Goal: Check status: Check status

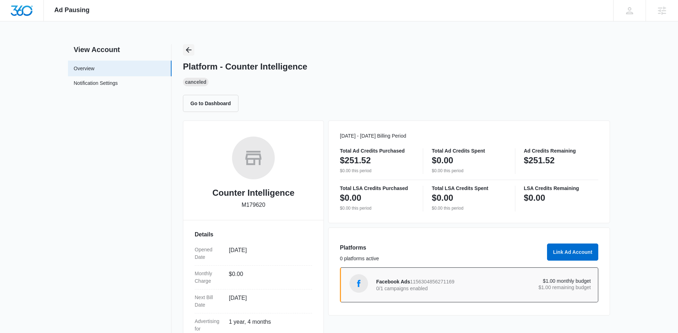
click at [186, 48] on icon "Back" at bounding box center [188, 50] width 9 height 9
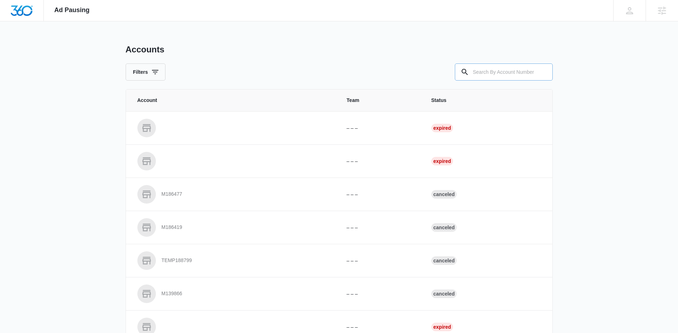
drag, startPoint x: 479, startPoint y: 69, endPoint x: 468, endPoint y: 70, distance: 11.8
click at [479, 69] on input "text" at bounding box center [504, 71] width 98 height 17
paste input "C1081"
type input "C1081"
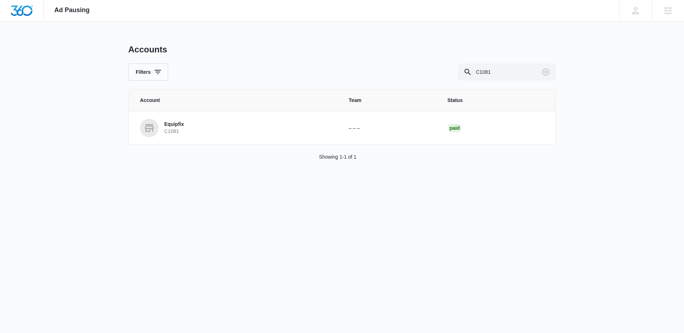
click at [183, 129] on p "C1081" at bounding box center [174, 131] width 20 height 7
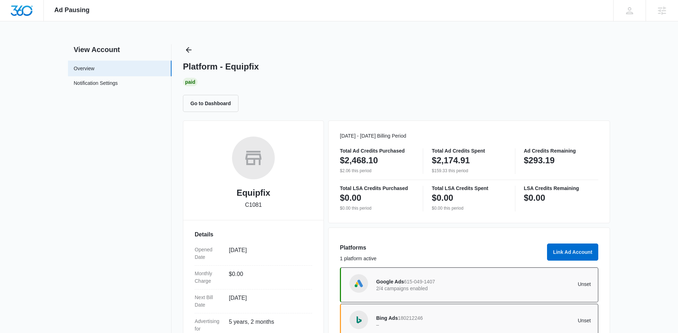
click at [543, 162] on p "$293.19" at bounding box center [539, 160] width 31 height 11
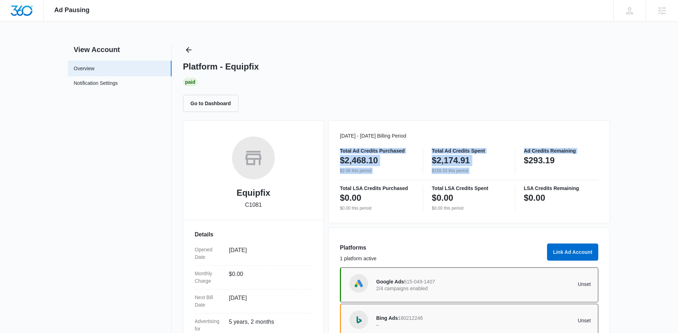
click at [543, 162] on p "$293.19" at bounding box center [539, 160] width 31 height 11
copy div "Total Ad Credits Purchased $2,468.10 $2.06 this period Total Ad Credits Spent $…"
click at [191, 46] on icon "Back" at bounding box center [188, 50] width 9 height 9
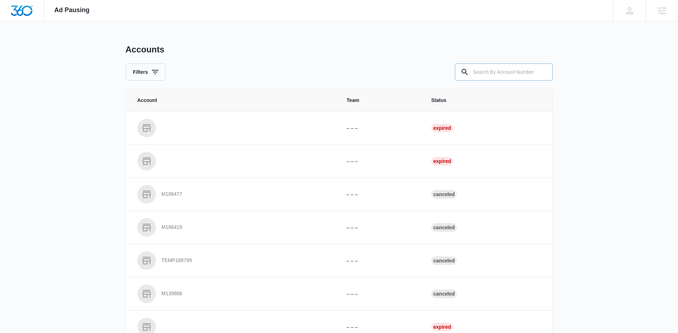
click at [512, 72] on input "text" at bounding box center [504, 71] width 98 height 17
paste input "M16162"
type input "M16162"
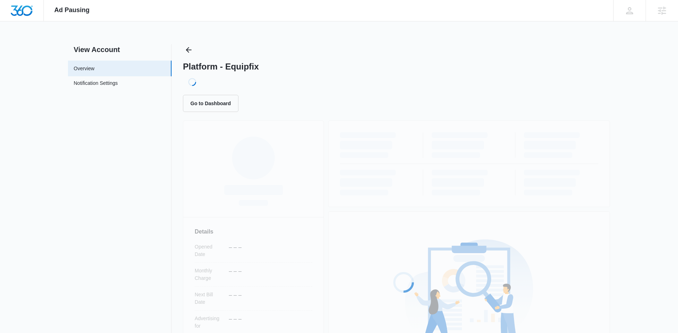
click at [174, 131] on div "View Account Overview Notification Settings 0 Platform - Equipfix Loading... Go…" at bounding box center [339, 236] width 542 height 385
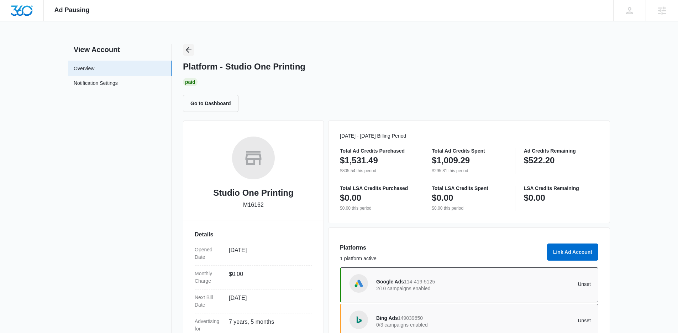
click at [188, 51] on icon "Back" at bounding box center [188, 50] width 9 height 9
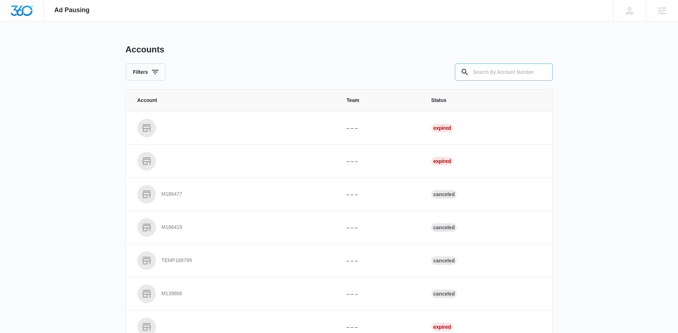
drag, startPoint x: 497, startPoint y: 82, endPoint x: 492, endPoint y: 78, distance: 6.1
click at [497, 81] on div "Accounts Filters Account Team Status – – – Expired – – – Expired M186477 – – – …" at bounding box center [339, 263] width 427 height 438
click at [489, 77] on input "text" at bounding box center [504, 71] width 98 height 17
paste input "M16178"
type input "M16178"
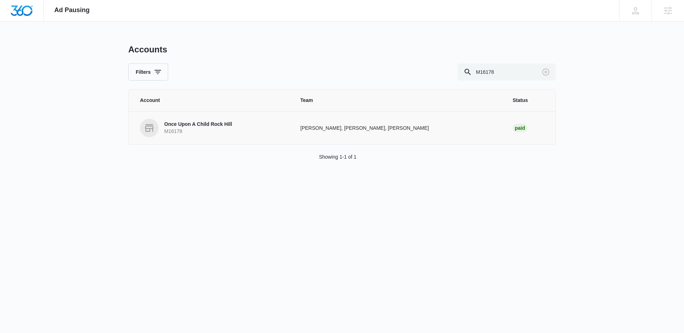
click at [186, 125] on p "Once Upon A Child Rock Hill" at bounding box center [198, 124] width 68 height 7
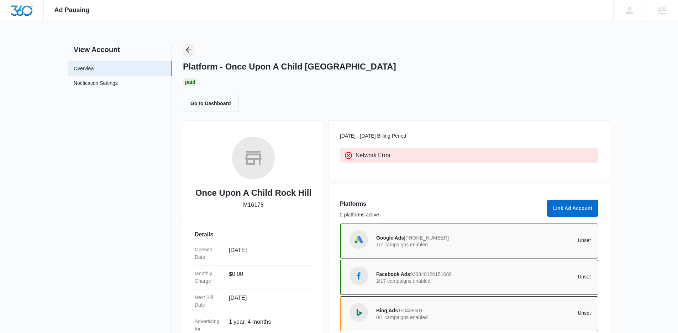
click at [194, 53] on button "Back" at bounding box center [188, 49] width 11 height 11
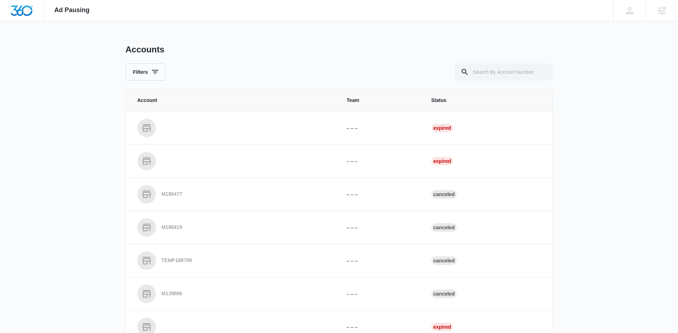
click at [192, 51] on div "Accounts" at bounding box center [339, 49] width 427 height 11
drag, startPoint x: 524, startPoint y: 78, endPoint x: 466, endPoint y: 71, distance: 58.1
click at [522, 78] on input "text" at bounding box center [504, 71] width 98 height 17
paste input "M324561"
type input "M324561"
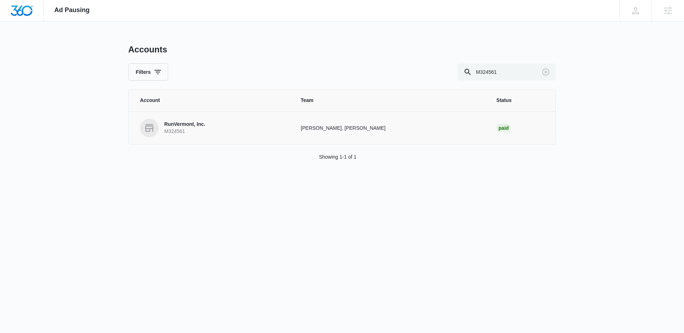
click at [186, 126] on p "RunVermont, Inc." at bounding box center [184, 124] width 41 height 7
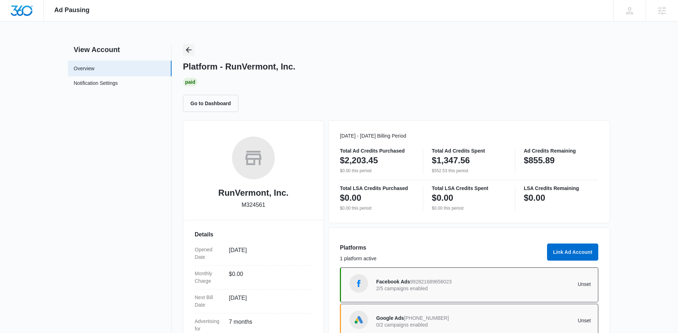
click at [186, 46] on icon "Back" at bounding box center [188, 50] width 9 height 9
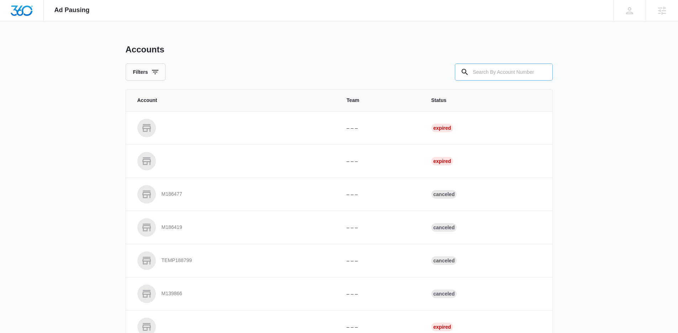
click at [494, 71] on input "text" at bounding box center [504, 71] width 98 height 17
paste input "M52102"
type input "M52102"
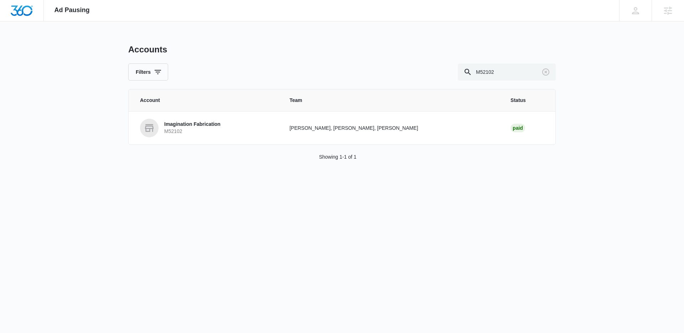
click at [185, 132] on p "M52102" at bounding box center [192, 131] width 56 height 7
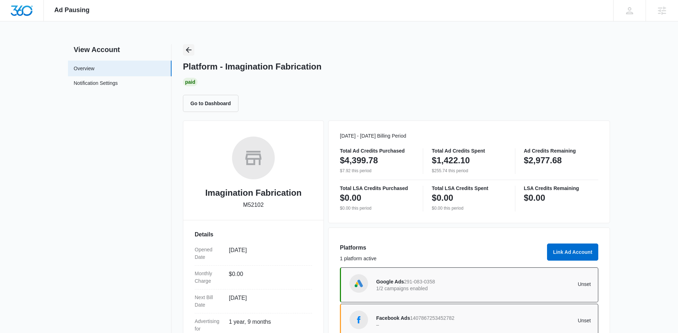
click at [191, 52] on icon "Back" at bounding box center [188, 50] width 9 height 9
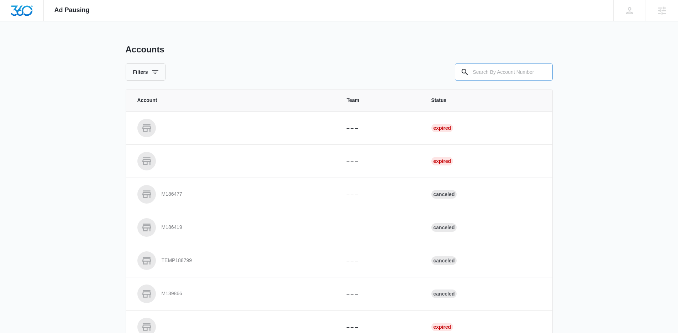
click at [474, 69] on input "text" at bounding box center [504, 71] width 98 height 17
paste input "M335470"
type input "M335470"
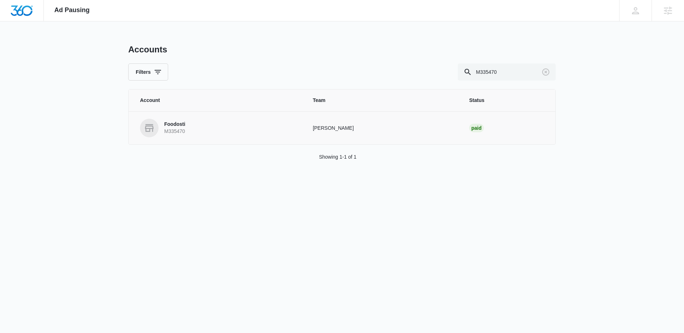
click at [185, 130] on p "M335470" at bounding box center [174, 131] width 21 height 7
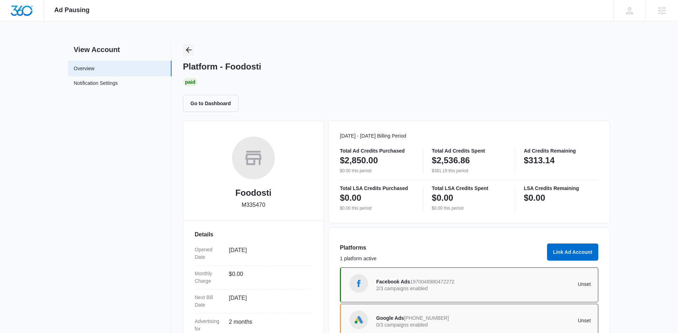
click at [188, 51] on icon "Back" at bounding box center [188, 50] width 9 height 9
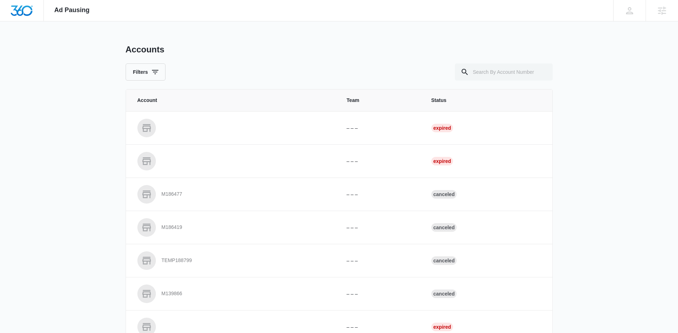
click at [528, 71] on input "text" at bounding box center [504, 71] width 98 height 17
type input "M39097"
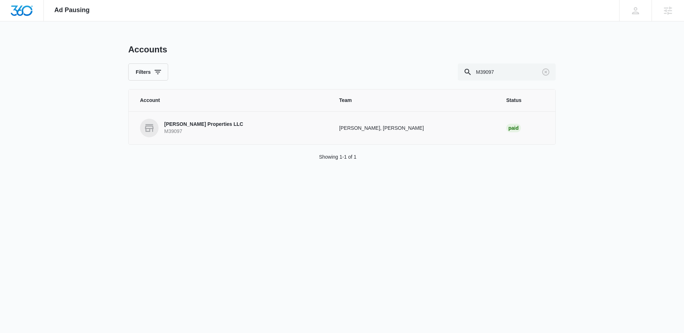
click at [182, 128] on p "M39097" at bounding box center [203, 131] width 79 height 7
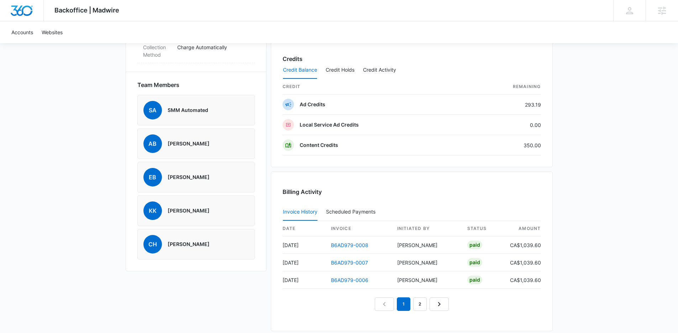
scroll to position [472, 0]
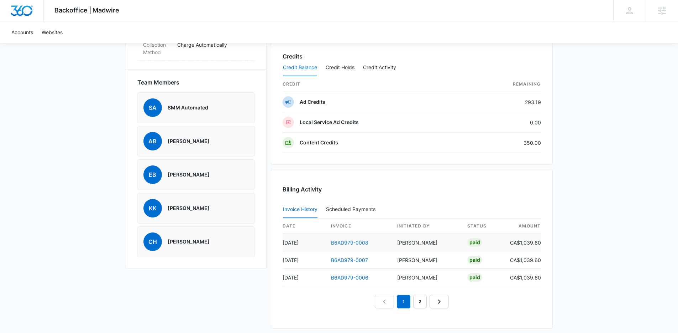
click at [363, 243] on link "B6AD979-0008" at bounding box center [349, 242] width 37 height 6
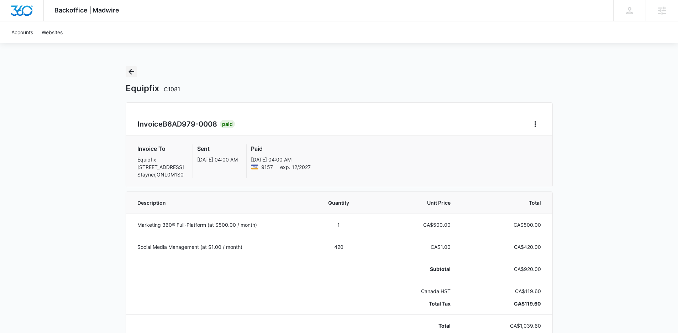
click at [130, 72] on icon "Back" at bounding box center [132, 72] width 6 height 6
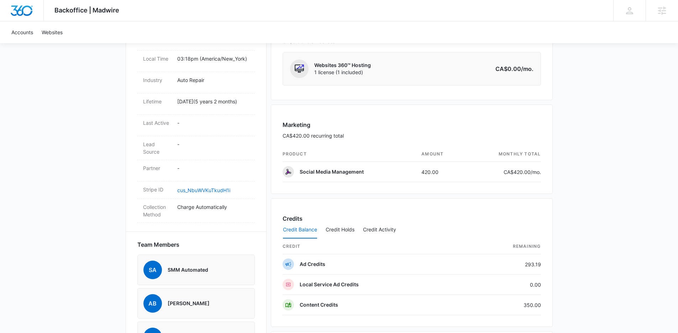
scroll to position [502, 0]
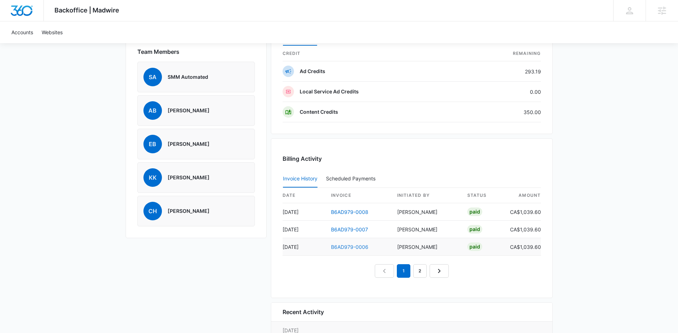
click at [355, 244] on link "B6AD979-0006" at bounding box center [349, 247] width 37 height 6
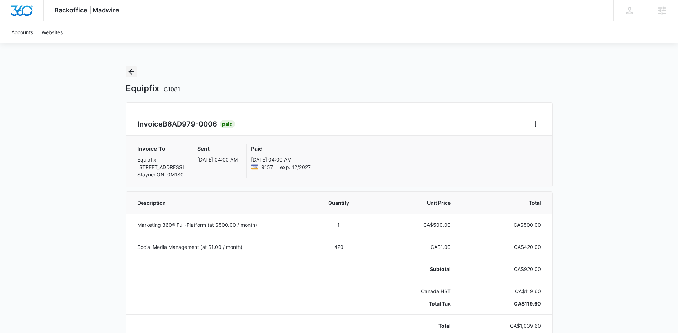
click at [132, 74] on icon "Back" at bounding box center [131, 71] width 9 height 9
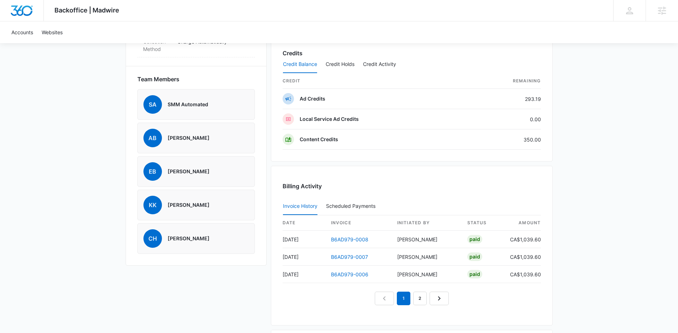
scroll to position [588, 0]
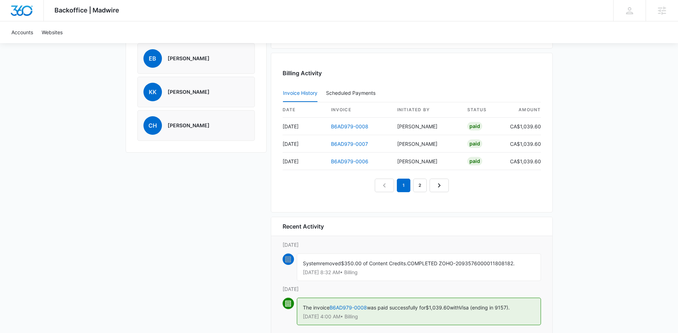
click at [427, 183] on nav "1 2" at bounding box center [412, 185] width 74 height 14
click at [425, 186] on link "2" at bounding box center [420, 185] width 14 height 14
click at [359, 143] on link "B6AD979-0004" at bounding box center [349, 144] width 37 height 6
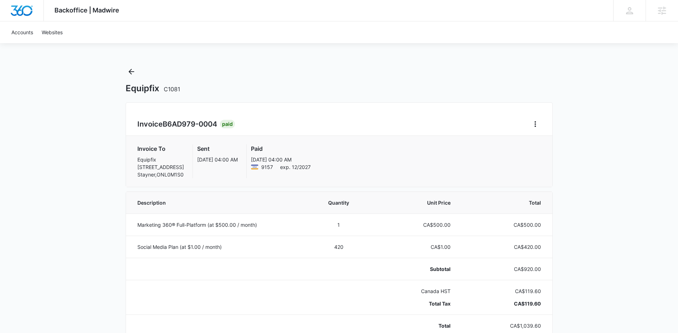
scroll to position [1, 0]
click at [135, 75] on button "Back" at bounding box center [131, 69] width 11 height 11
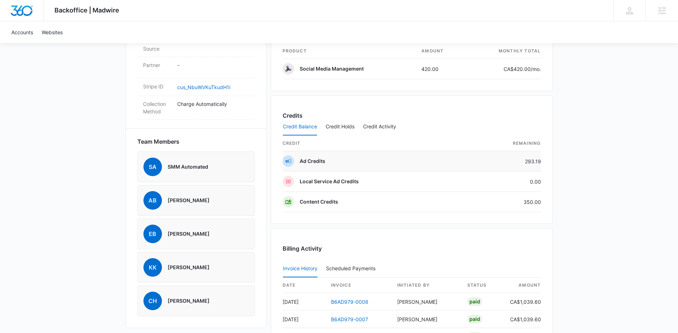
scroll to position [443, 0]
